Goal: Information Seeking & Learning: Learn about a topic

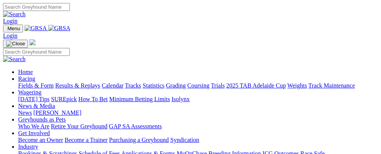
scroll to position [157, 0]
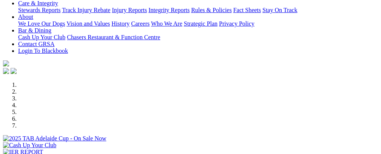
select select "NT"
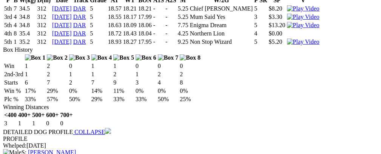
scroll to position [614, 0]
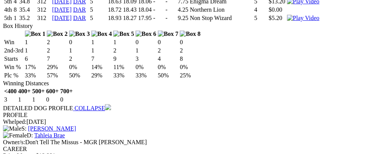
scroll to position [654, 0]
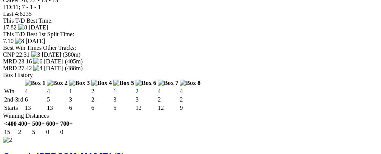
scroll to position [798, 0]
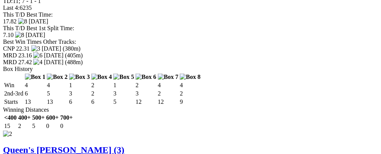
drag, startPoint x: 194, startPoint y: 122, endPoint x: 229, endPoint y: 118, distance: 35.6
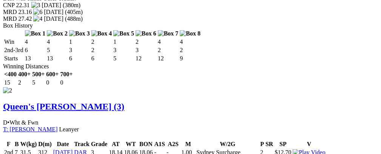
scroll to position [843, 0]
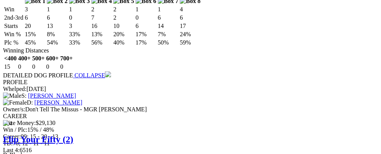
scroll to position [1052, 0]
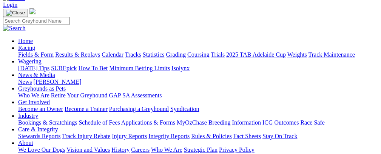
scroll to position [0, 0]
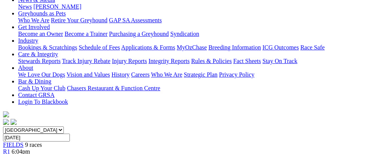
scroll to position [39, 0]
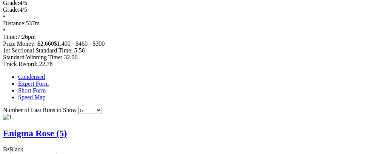
scroll to position [438, 0]
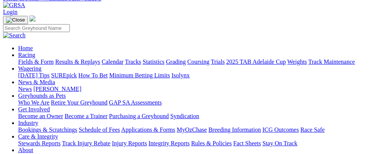
scroll to position [0, 0]
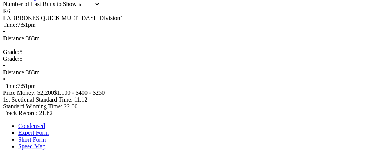
scroll to position [389, 0]
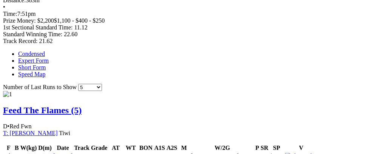
scroll to position [457, 0]
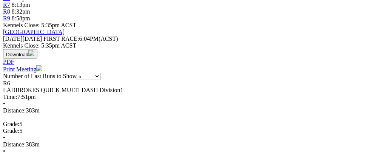
scroll to position [293, 0]
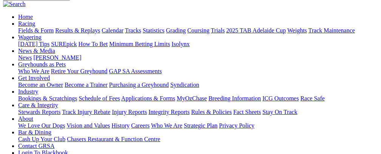
scroll to position [63, 0]
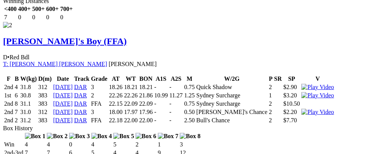
scroll to position [934, 0]
